Goal: Information Seeking & Learning: Learn about a topic

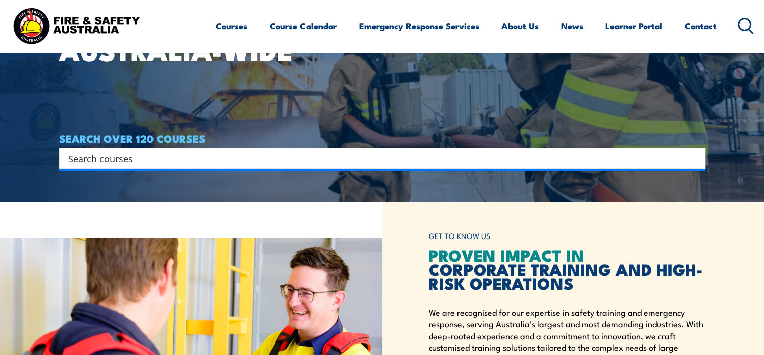
scroll to position [151, 0]
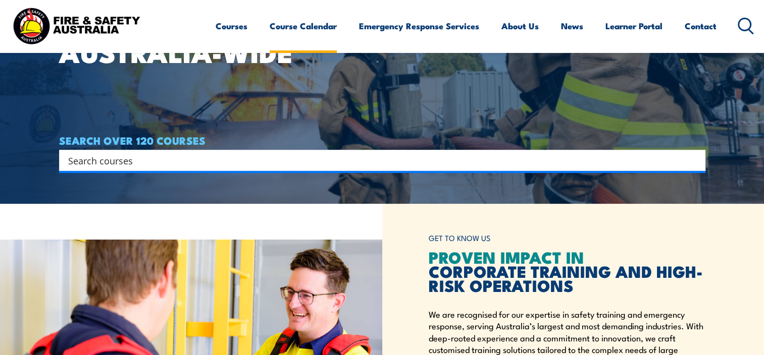
click at [277, 26] on link "Course Calendar" at bounding box center [302, 26] width 67 height 27
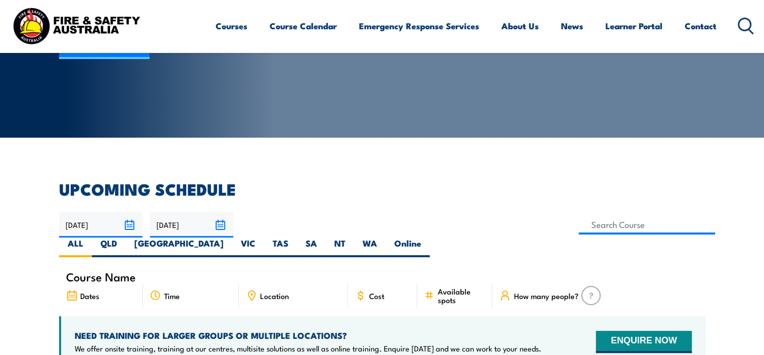
scroll to position [151, 0]
click at [386, 238] on label "WA" at bounding box center [370, 248] width 32 height 20
click at [384, 238] on input "WA" at bounding box center [380, 241] width 7 height 7
radio input "true"
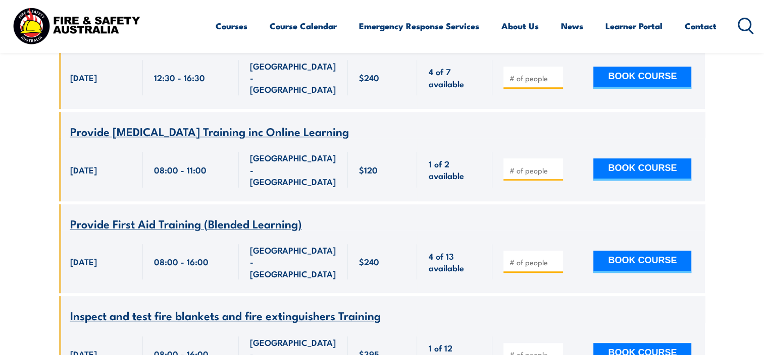
scroll to position [737, 0]
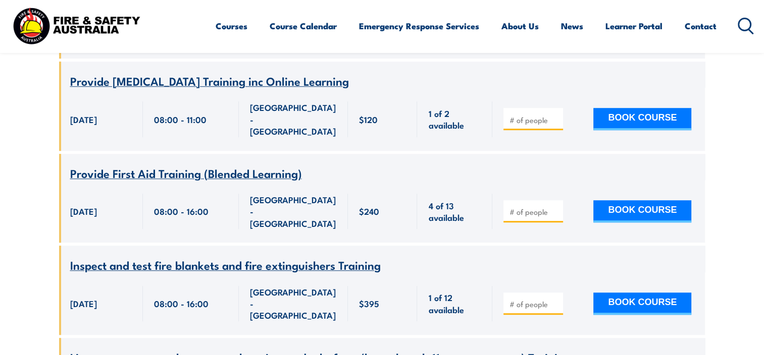
click at [236, 256] on span "Inspect and test fire blankets and fire extinguishers Training" at bounding box center [225, 264] width 310 height 17
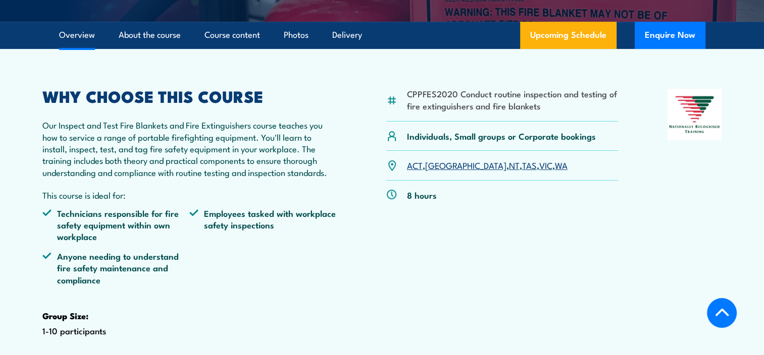
scroll to position [303, 0]
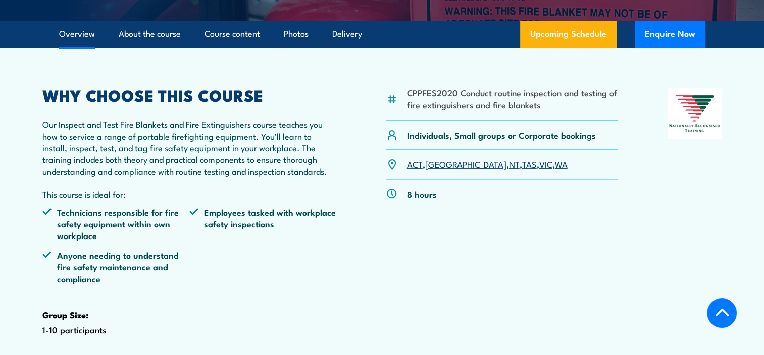
click at [555, 170] on link "WA" at bounding box center [561, 164] width 13 height 12
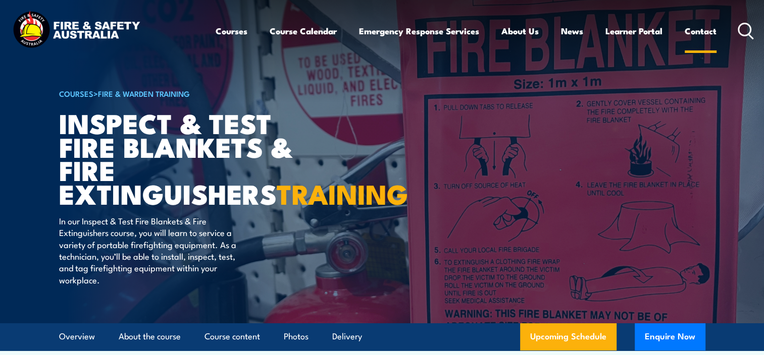
click at [696, 28] on link "Contact" at bounding box center [700, 31] width 32 height 27
click at [700, 30] on link "Contact" at bounding box center [700, 31] width 32 height 27
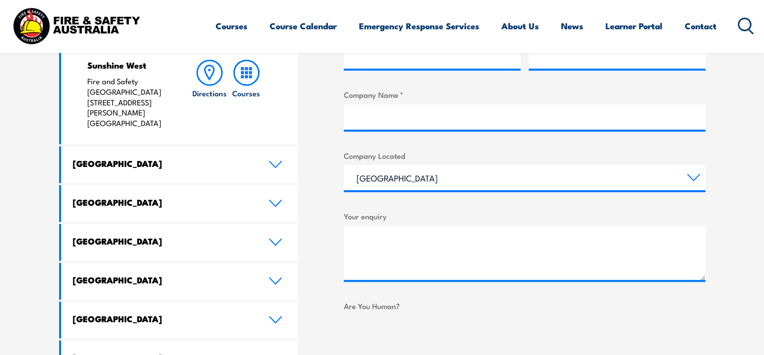
scroll to position [505, 0]
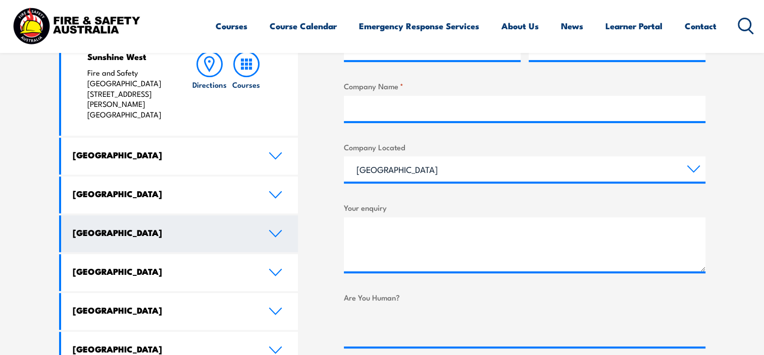
click at [278, 231] on icon at bounding box center [275, 234] width 12 height 6
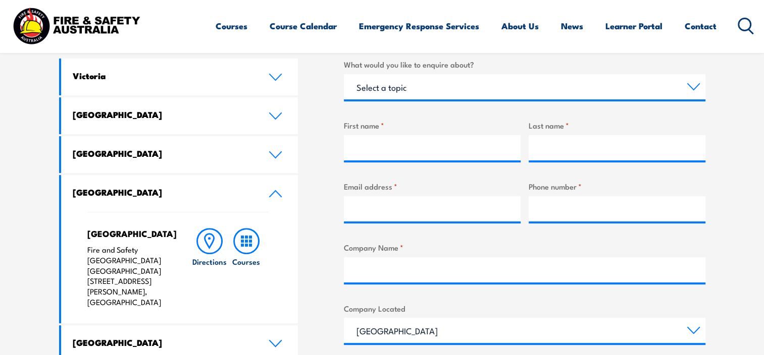
scroll to position [252, 0]
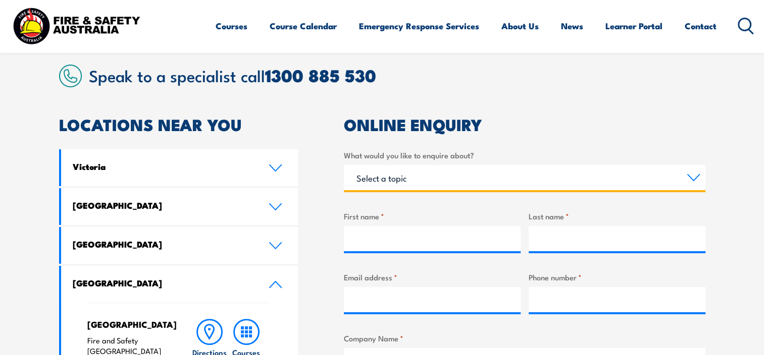
click at [692, 177] on select "Select a topic Training Emergency Response Services General Enquiry" at bounding box center [524, 177] width 361 height 25
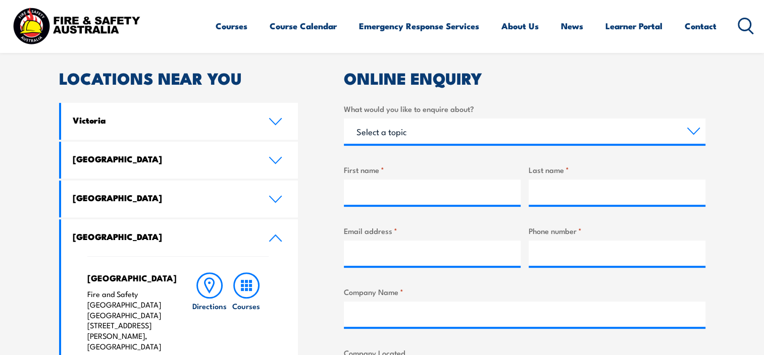
scroll to position [202, 0]
